Goal: Communication & Community: Participate in discussion

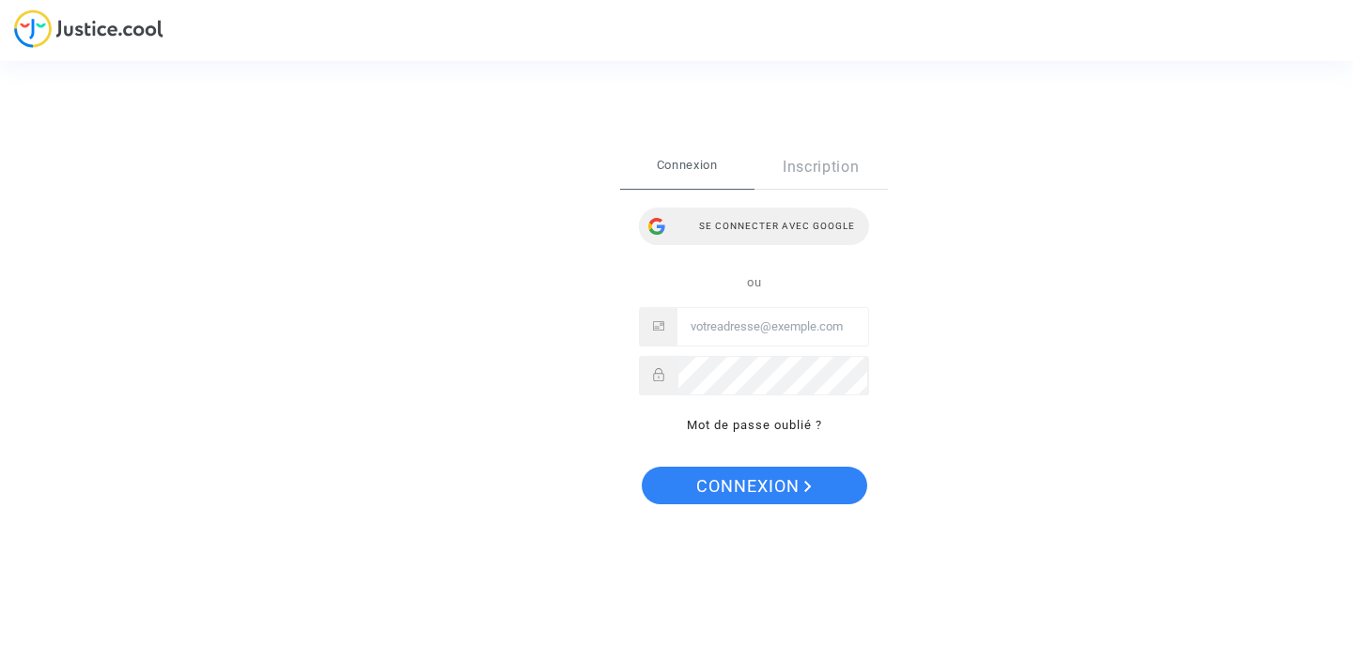
click at [769, 223] on div "Se connecter avec Google" at bounding box center [754, 227] width 230 height 38
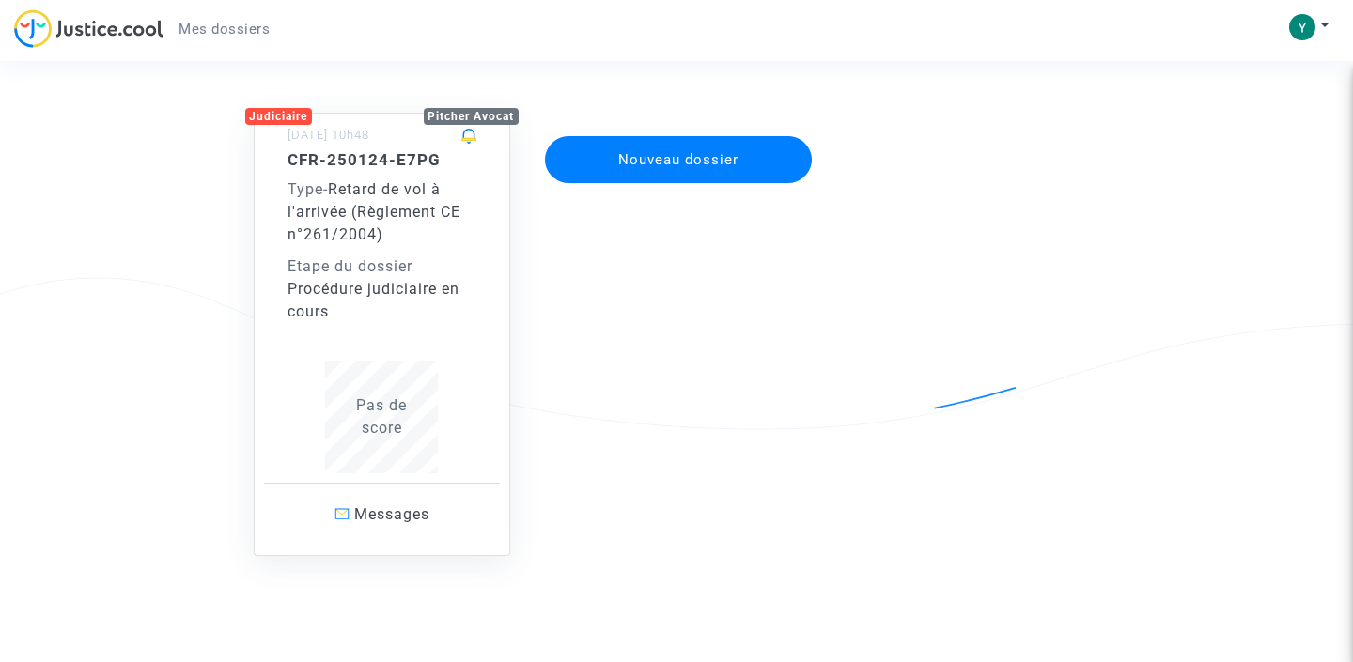
scroll to position [133, 0]
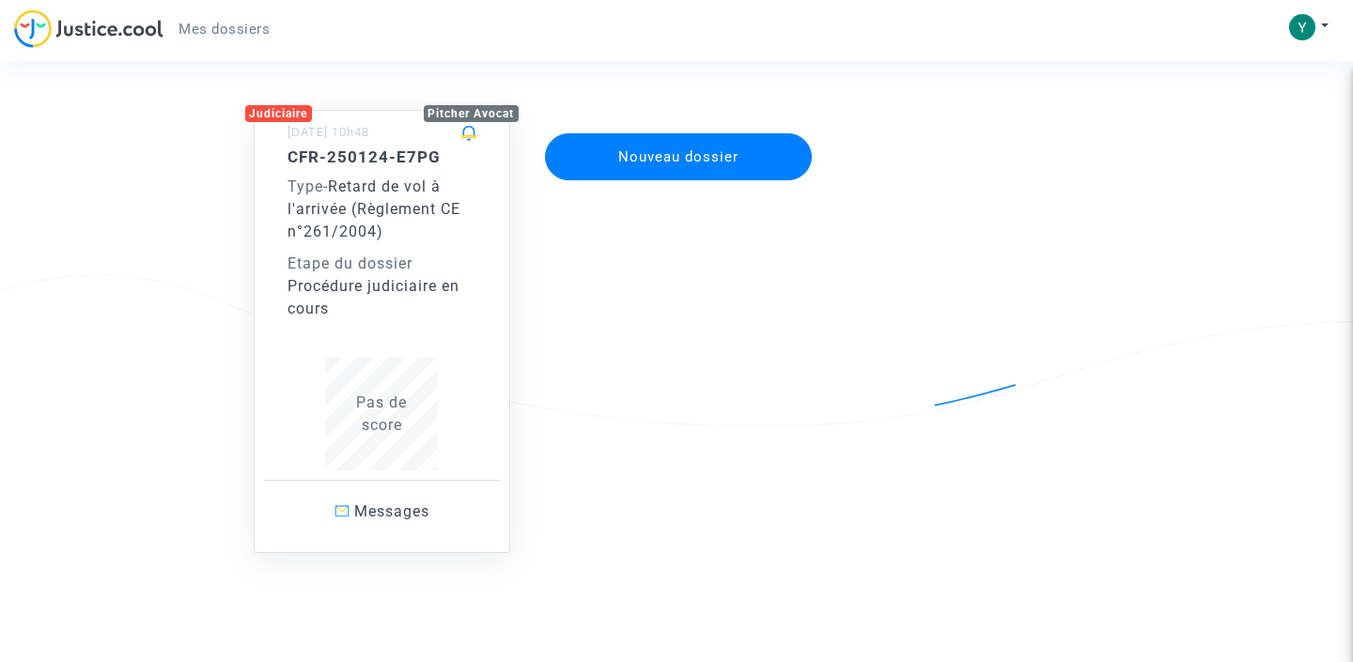
click at [438, 259] on div "Etape du dossier" at bounding box center [382, 264] width 190 height 23
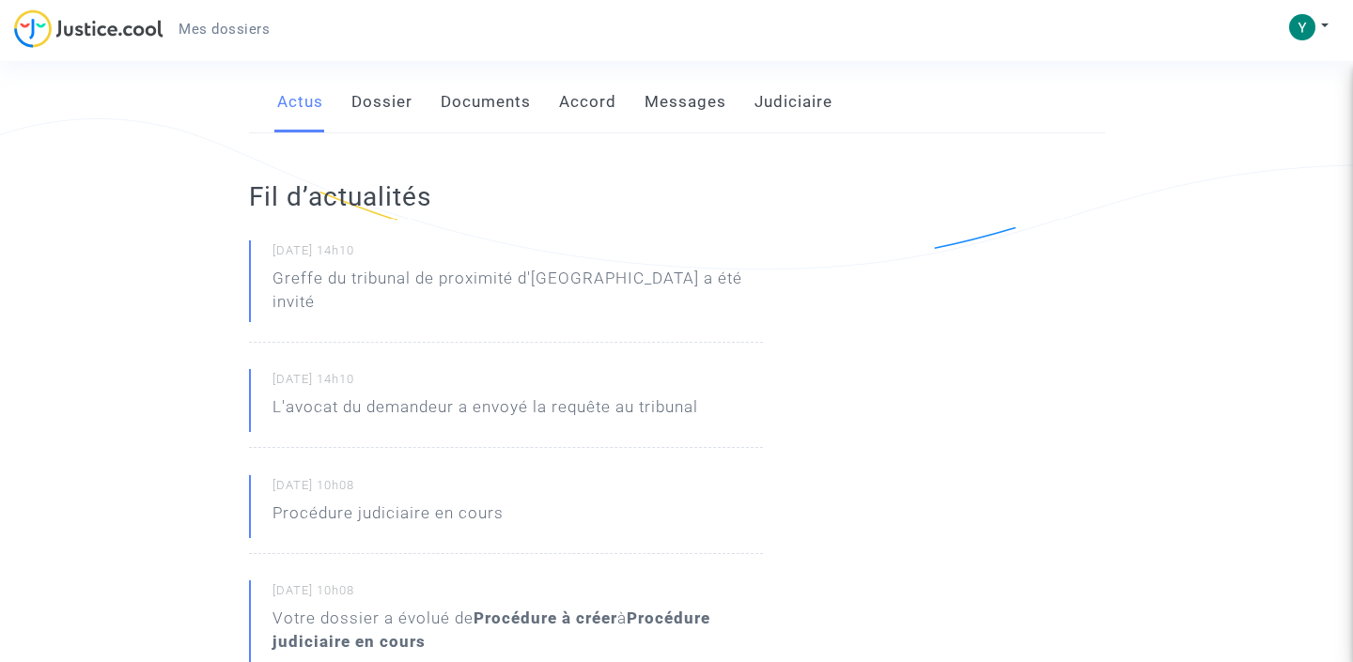
scroll to position [287, 0]
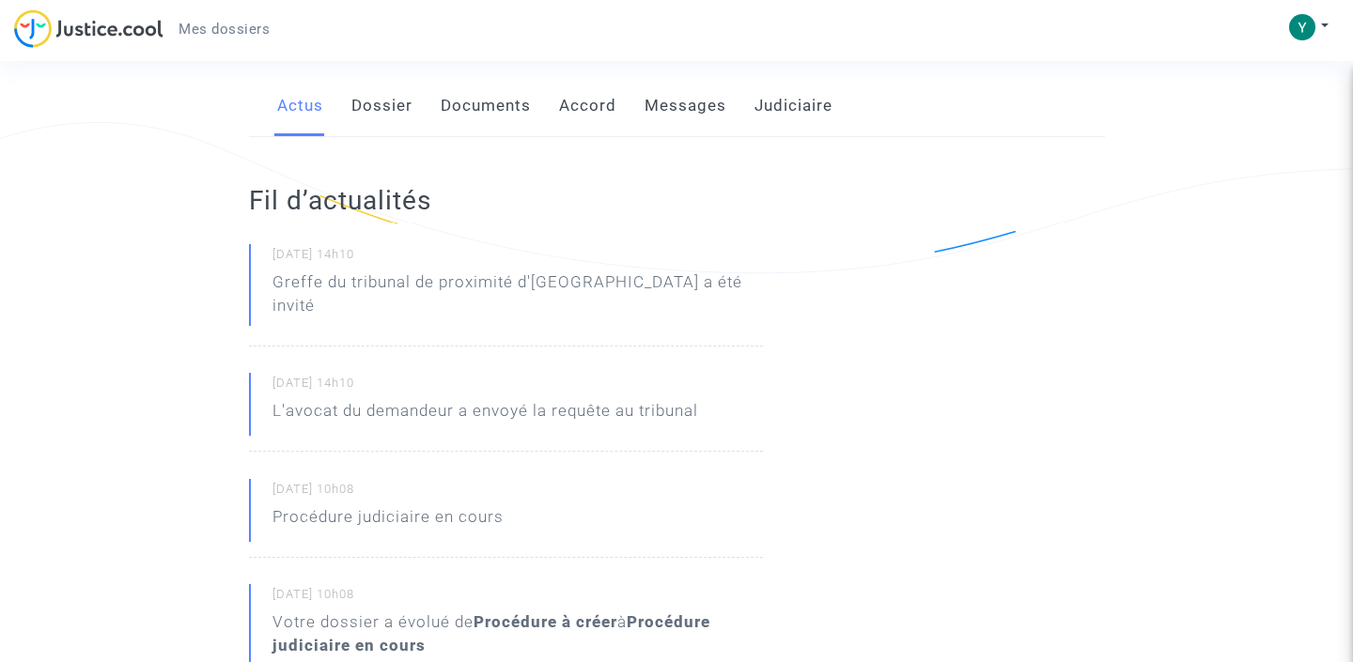
click at [660, 87] on link "Messages" at bounding box center [685, 106] width 82 height 62
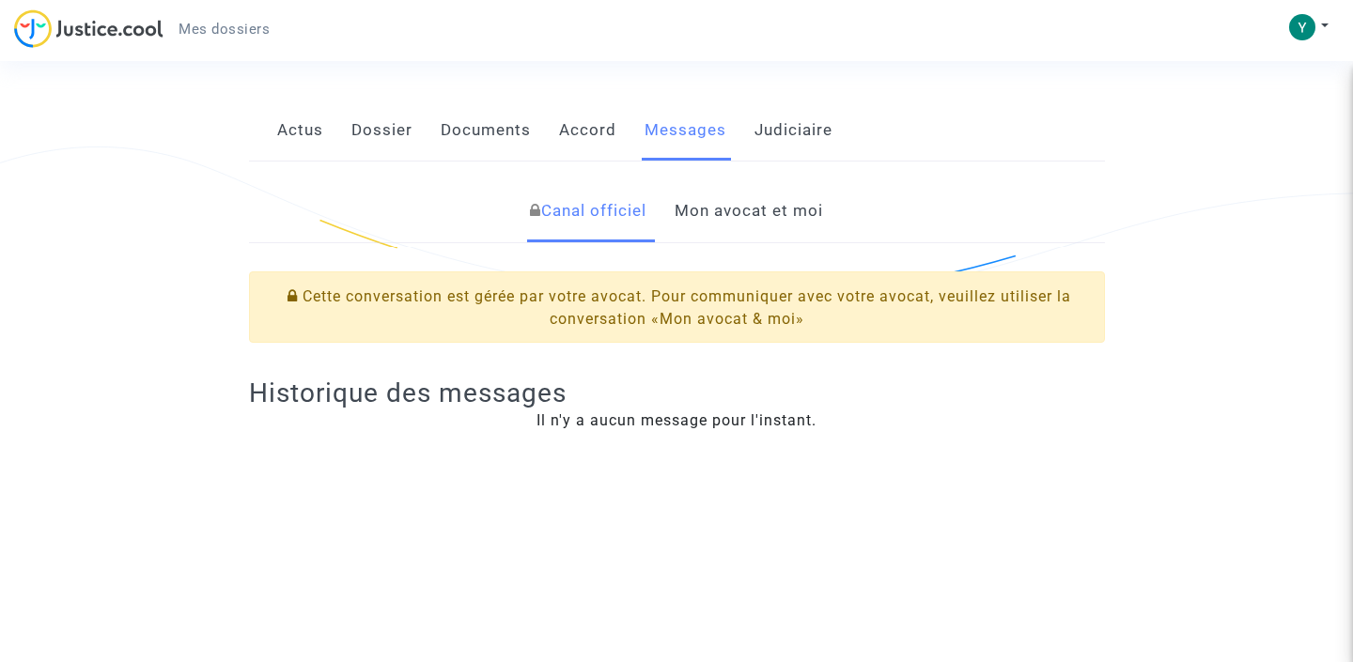
scroll to position [274, 0]
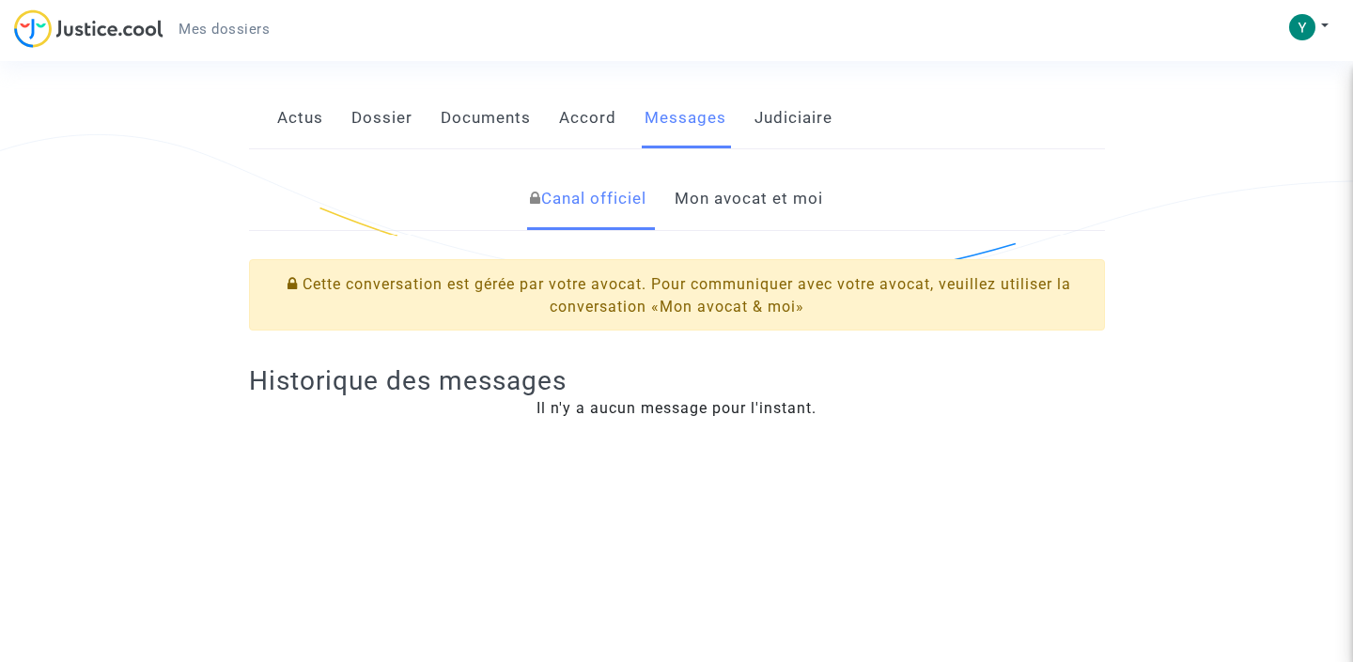
click at [757, 213] on link "Mon avocat et moi" at bounding box center [749, 199] width 148 height 62
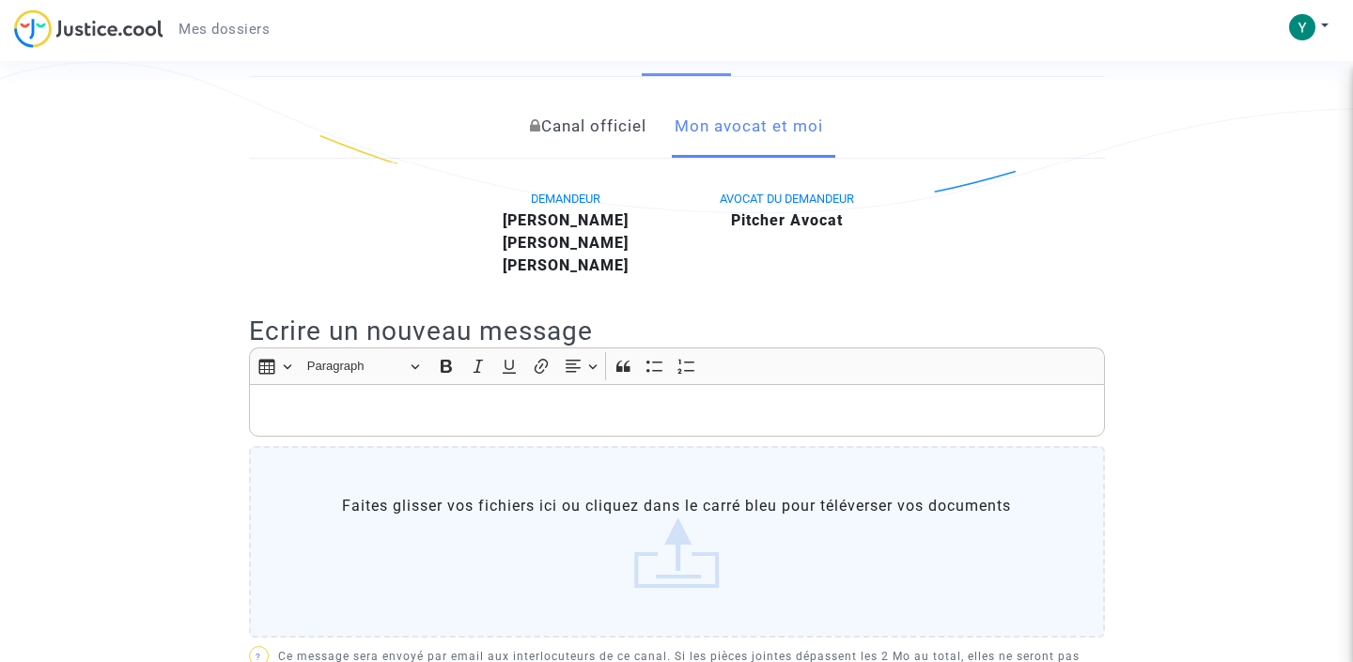
scroll to position [380, 0]
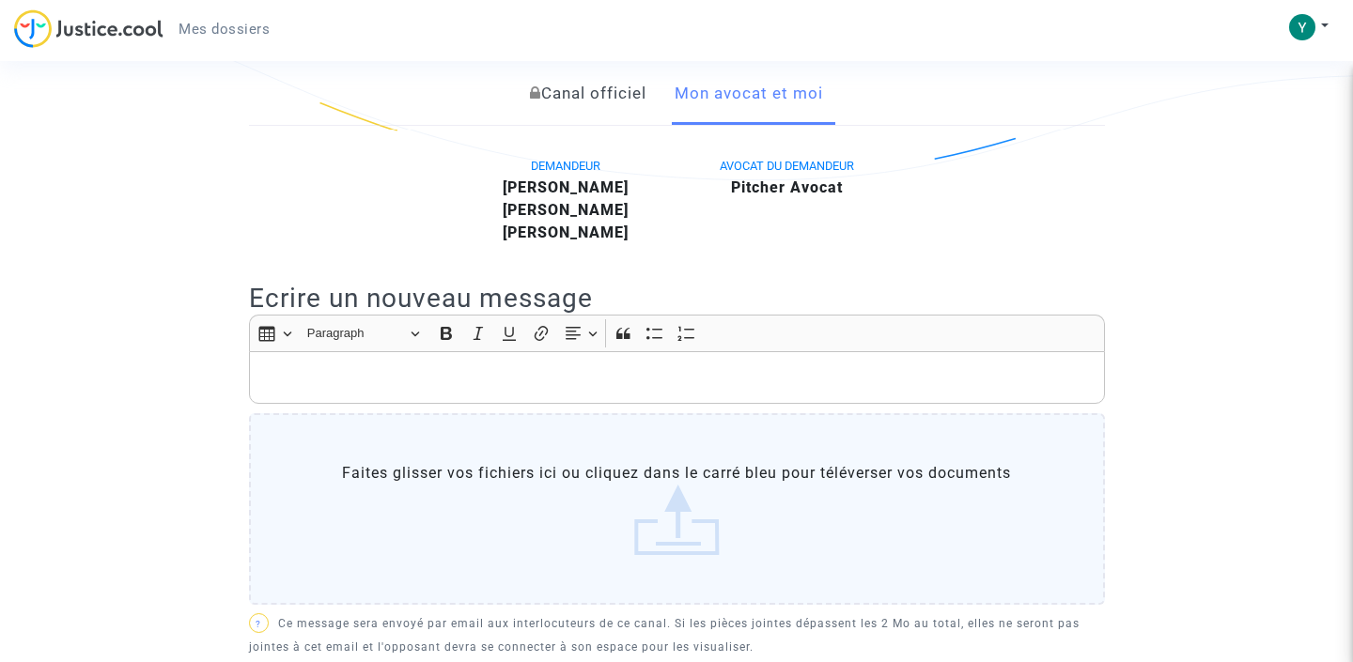
click at [712, 390] on p "Rich Text Editor, main" at bounding box center [676, 377] width 836 height 23
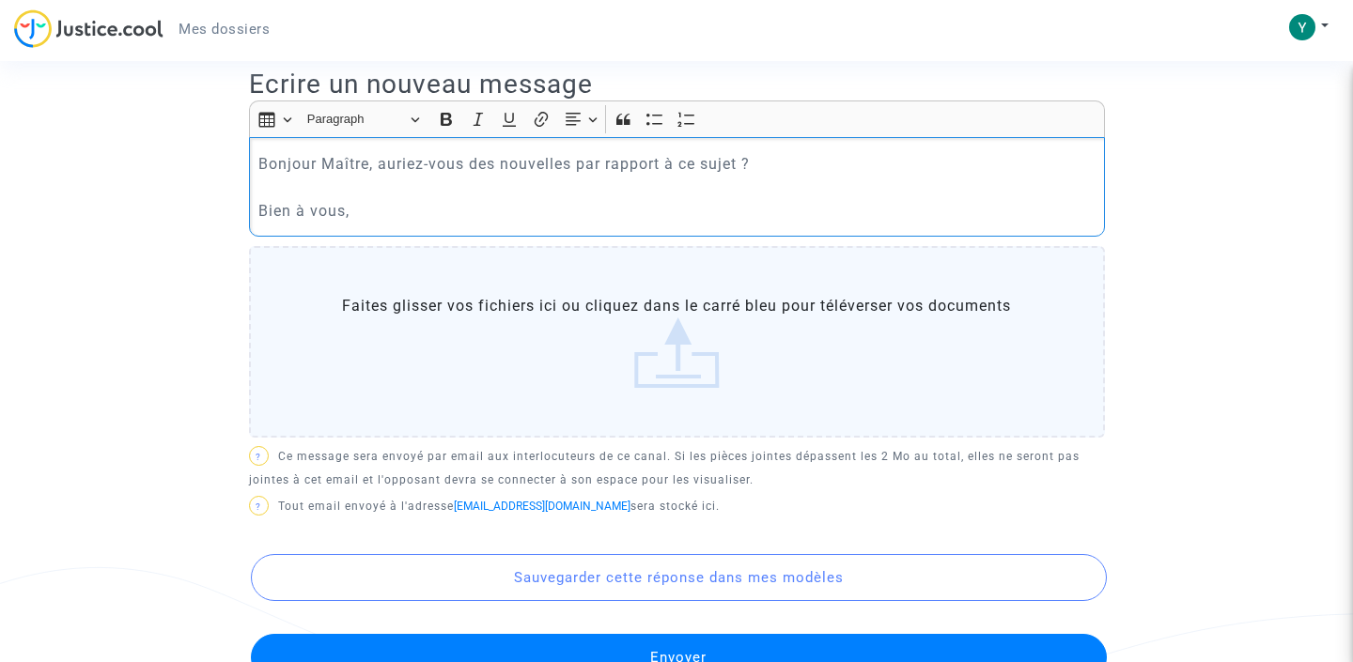
scroll to position [644, 0]
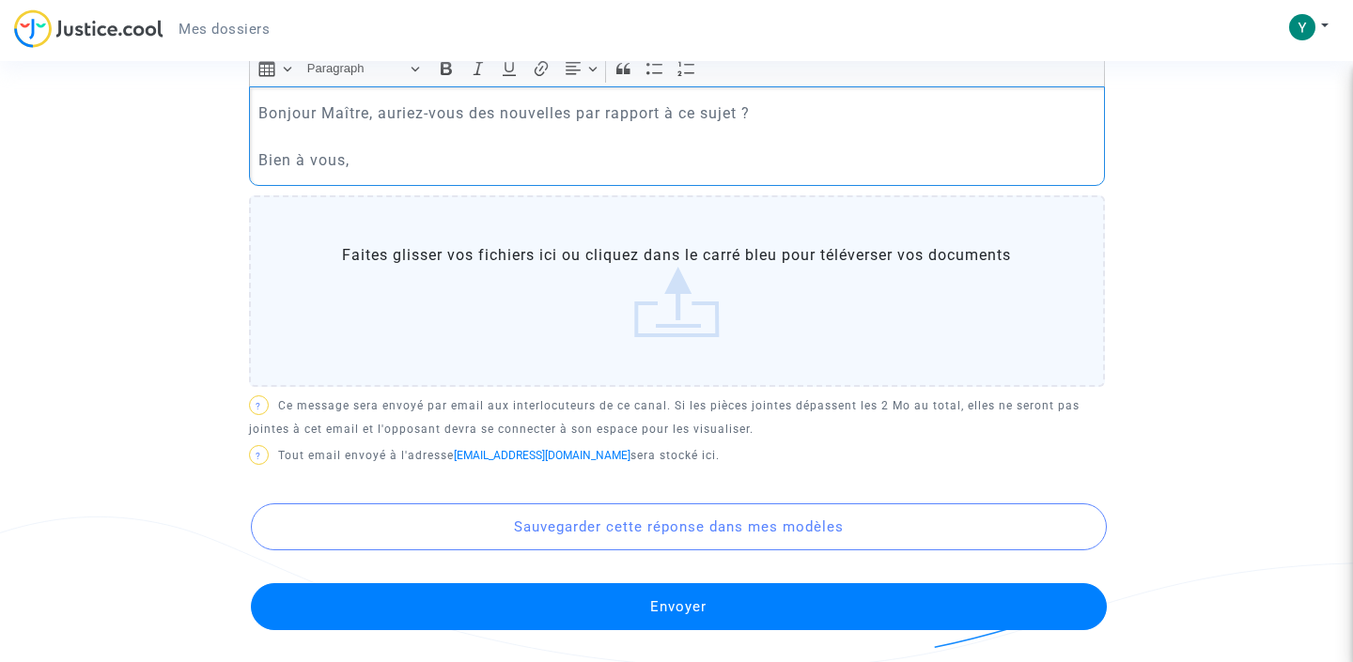
click at [734, 617] on button "Envoyer" at bounding box center [679, 606] width 856 height 47
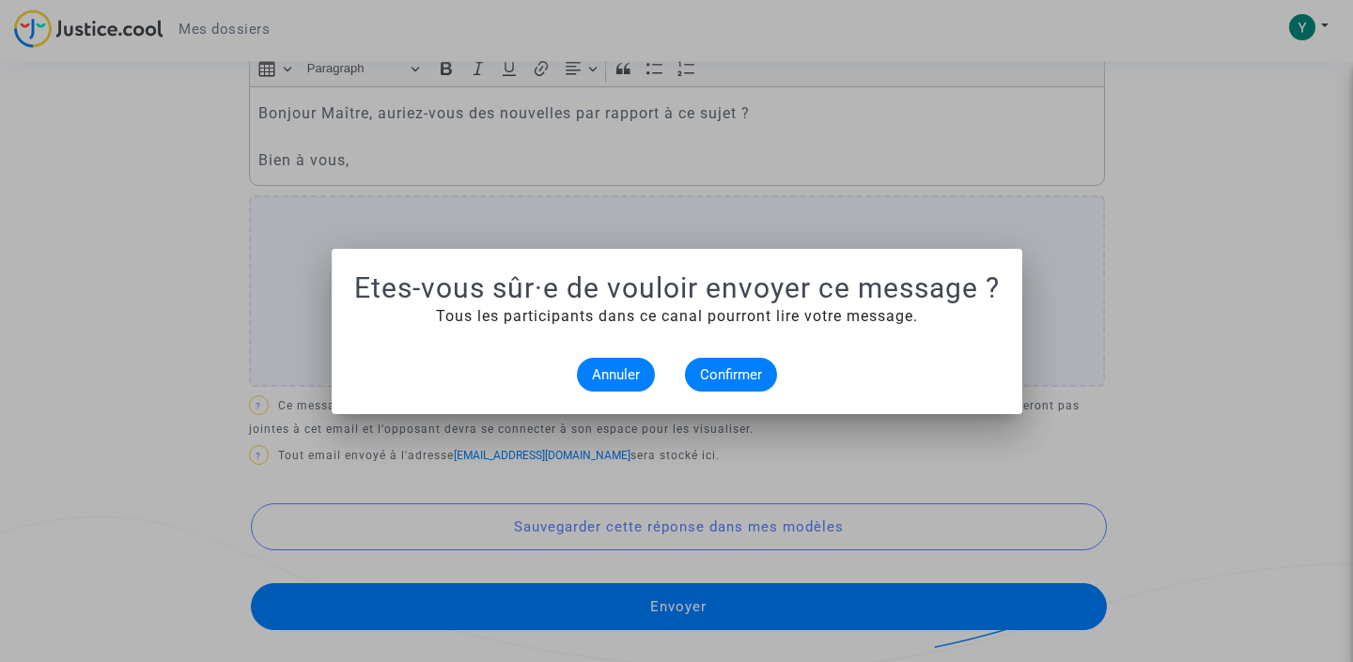
scroll to position [0, 0]
click at [709, 380] on span "Confirmer" at bounding box center [731, 374] width 62 height 17
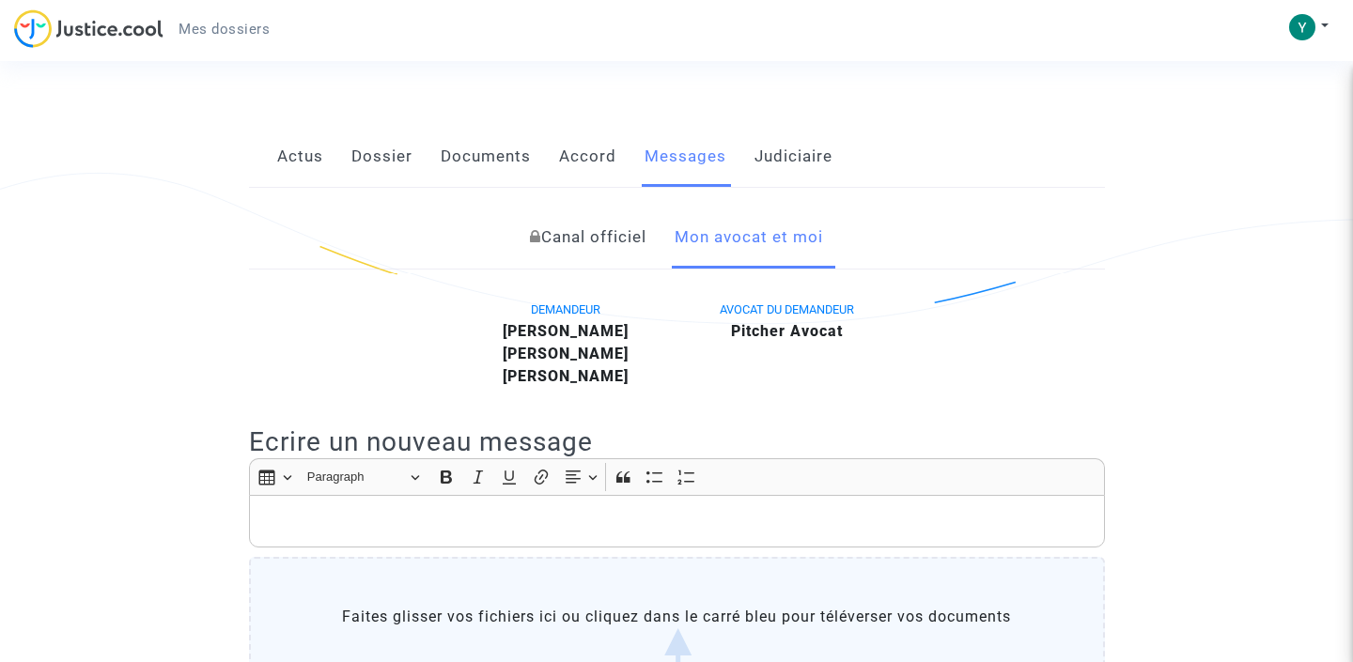
scroll to position [234, 0]
click at [771, 169] on link "Judiciaire" at bounding box center [793, 159] width 78 height 62
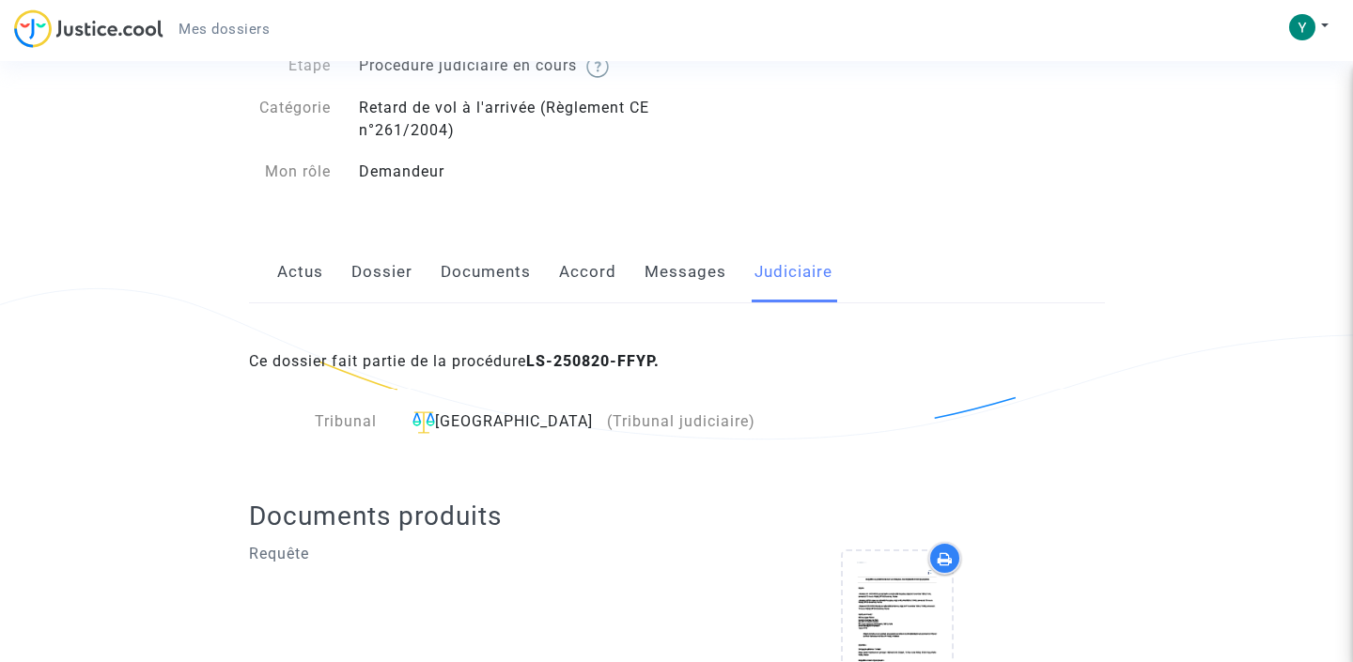
scroll to position [240, 0]
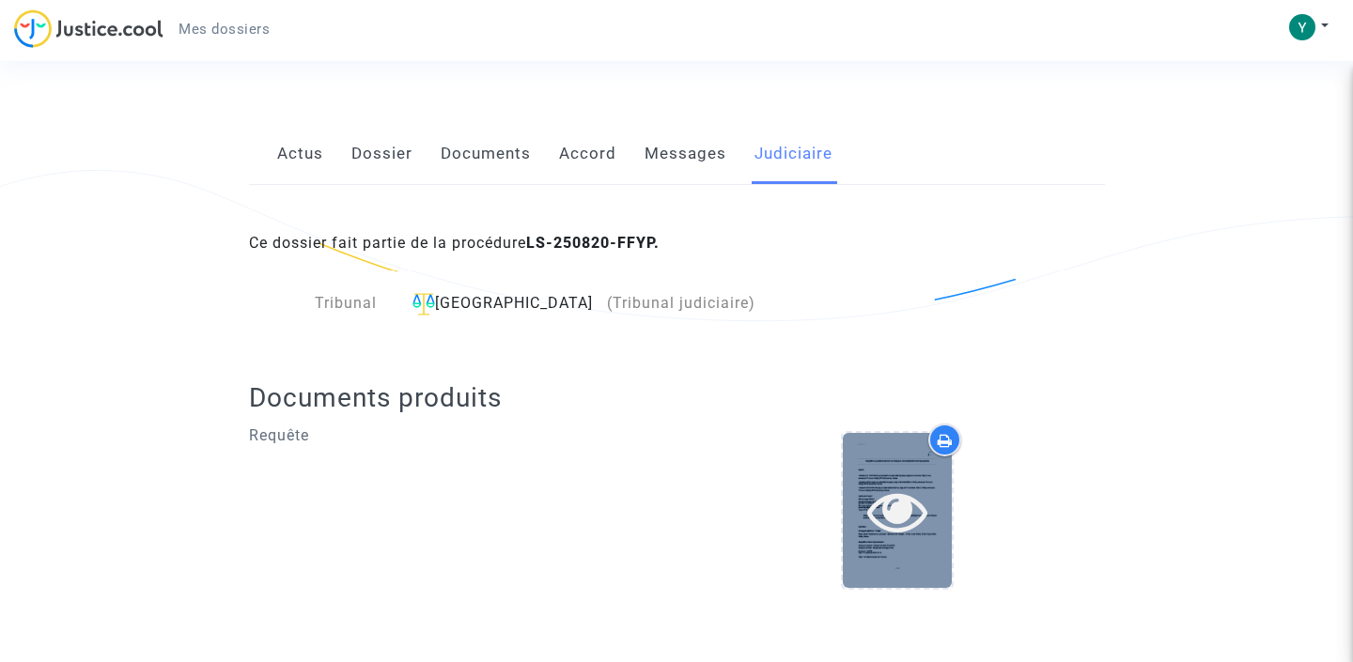
click at [911, 533] on icon at bounding box center [897, 511] width 61 height 60
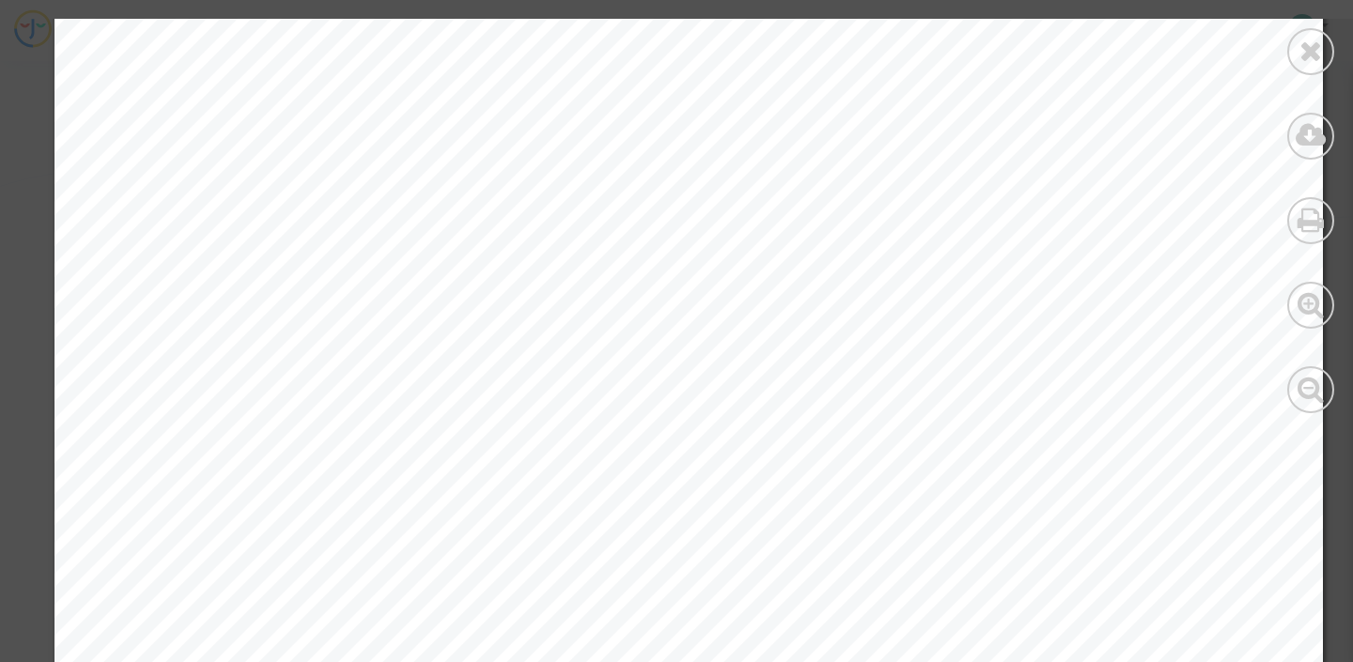
scroll to position [0, 0]
click at [1305, 59] on icon at bounding box center [1310, 51] width 23 height 28
